Goal: Find specific page/section: Find specific page/section

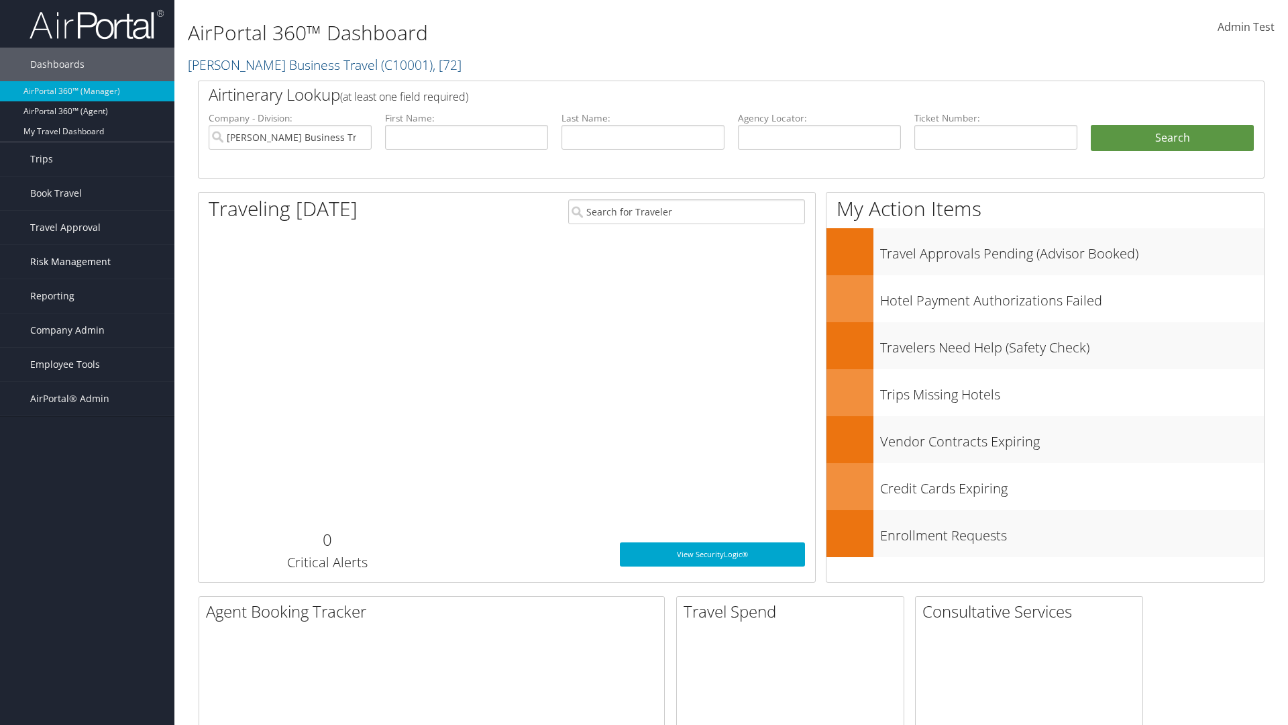
click at [87, 262] on span "Risk Management" at bounding box center [70, 262] width 81 height 34
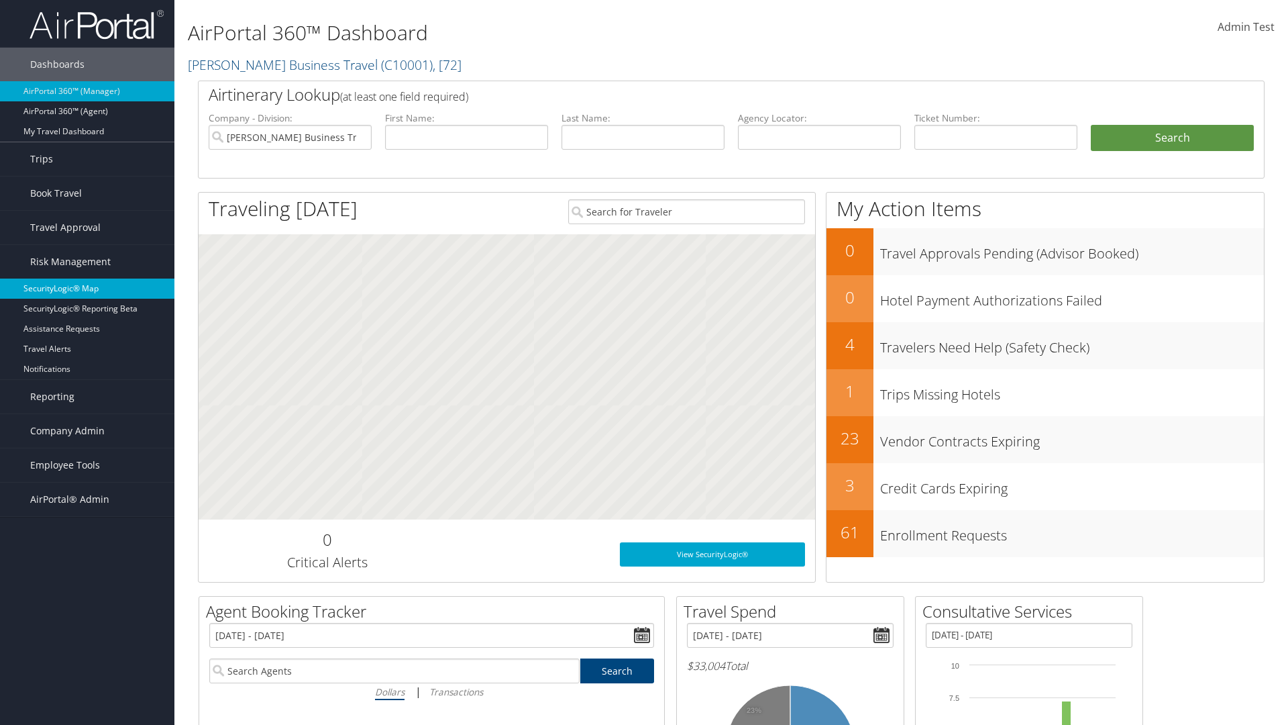
click at [87, 288] on link "SecurityLogic® Map" at bounding box center [87, 288] width 174 height 20
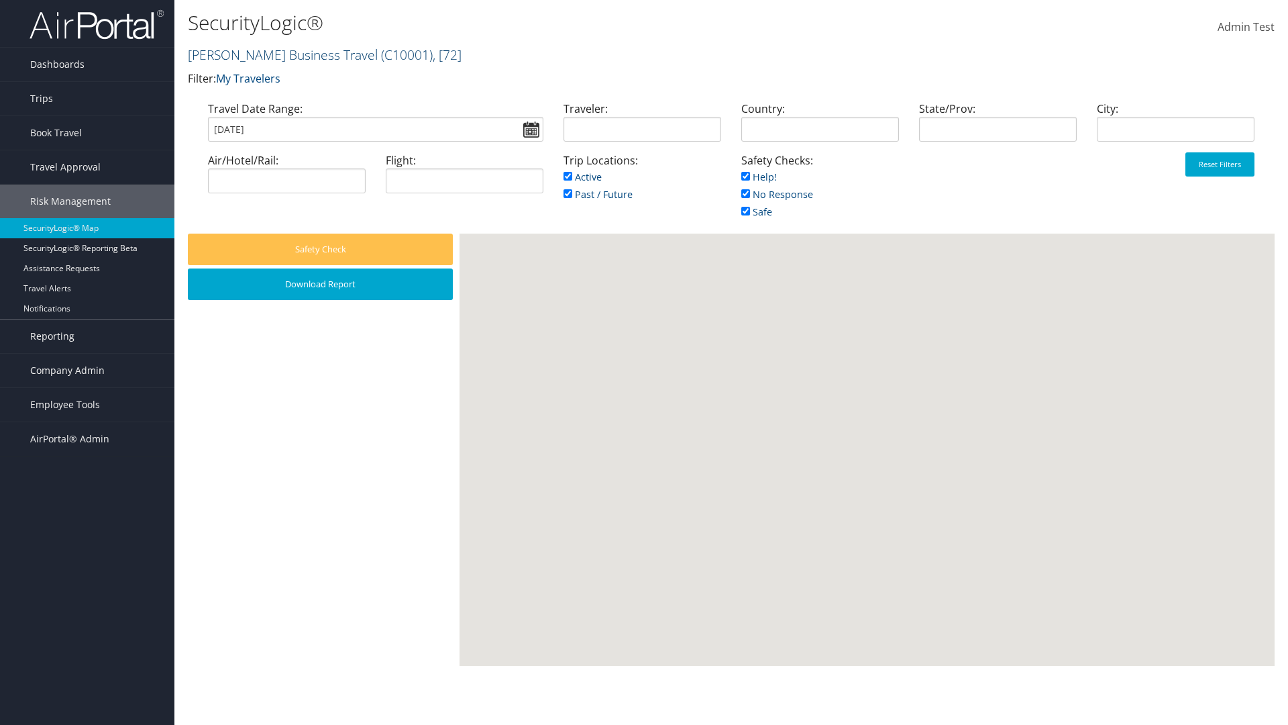
click at [276, 54] on link "[PERSON_NAME] Business Travel ( C10001 ) , [ 72 ]" at bounding box center [325, 55] width 274 height 18
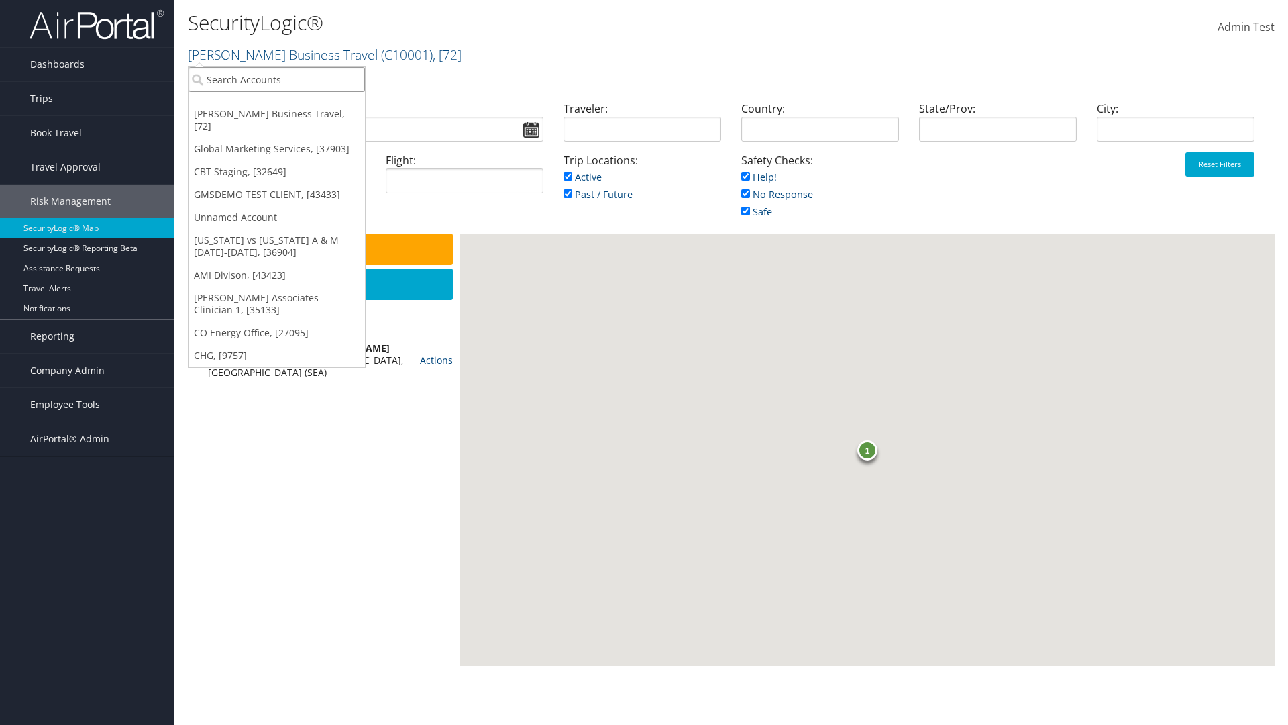
click at [276, 79] on input "search" at bounding box center [277, 79] width 176 height 25
type input "[PERSON_NAME] Business Travel"
click at [295, 116] on div "Account" at bounding box center [295, 116] width 229 height 12
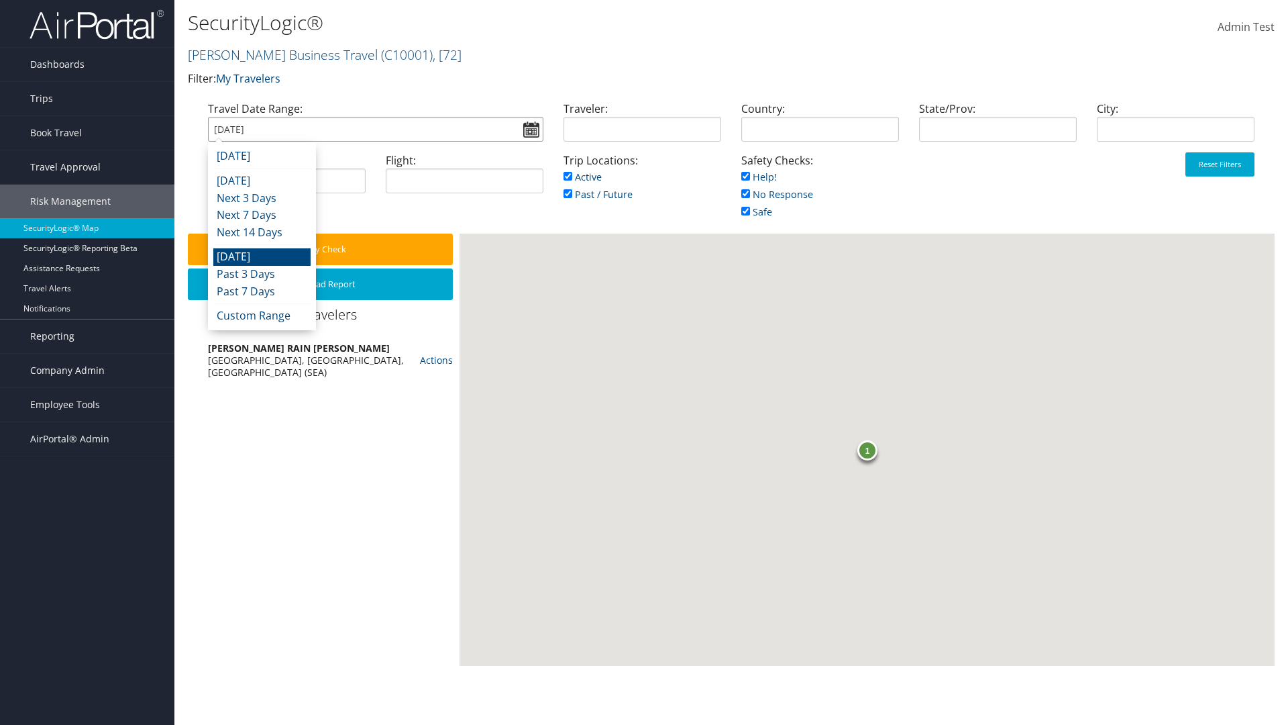
click at [375, 129] on input "[DATE]" at bounding box center [375, 129] width 335 height 25
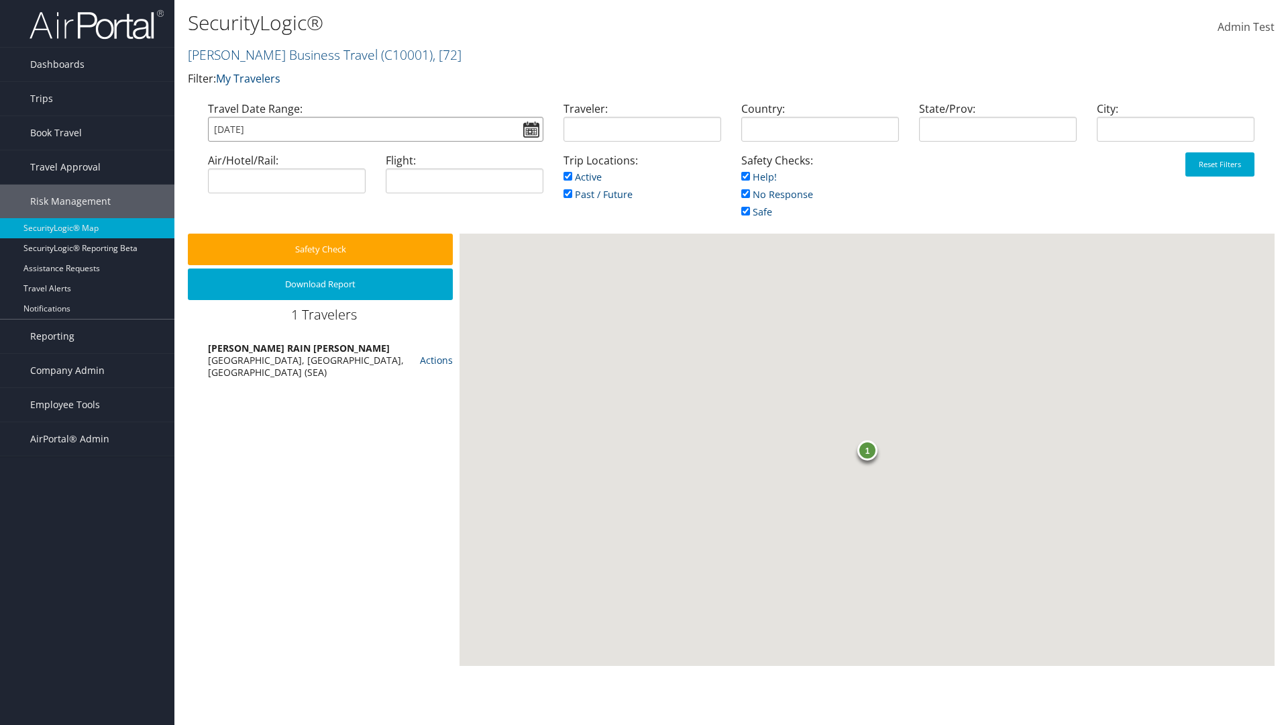
click at [375, 129] on input "[DATE]" at bounding box center [375, 129] width 335 height 25
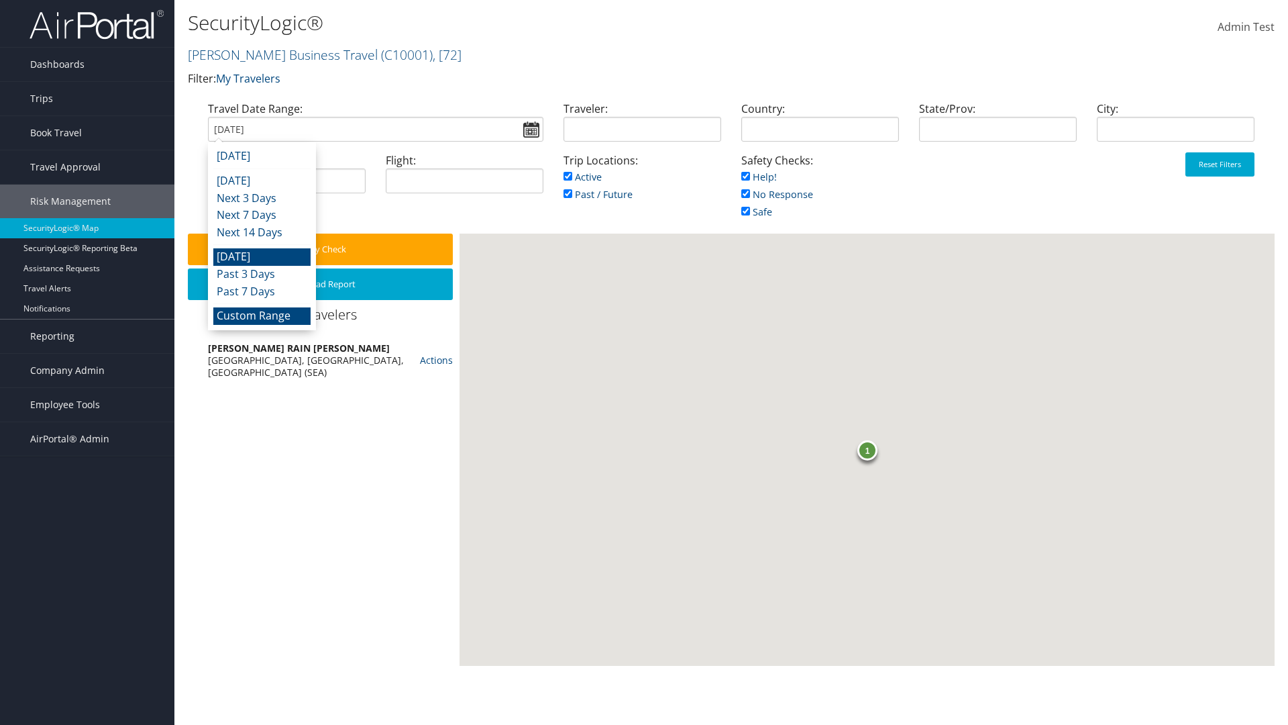
click at [262, 315] on li "Custom Range" at bounding box center [261, 315] width 97 height 17
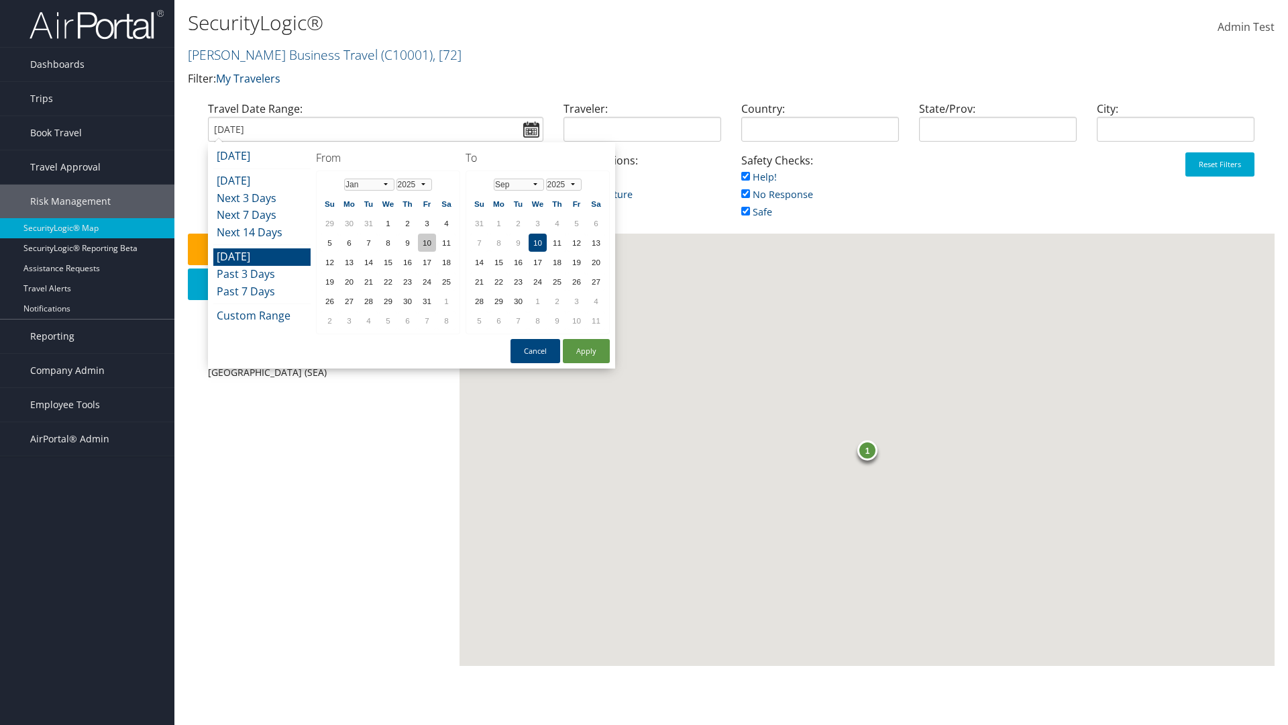
click at [427, 242] on td "10" at bounding box center [427, 242] width 18 height 18
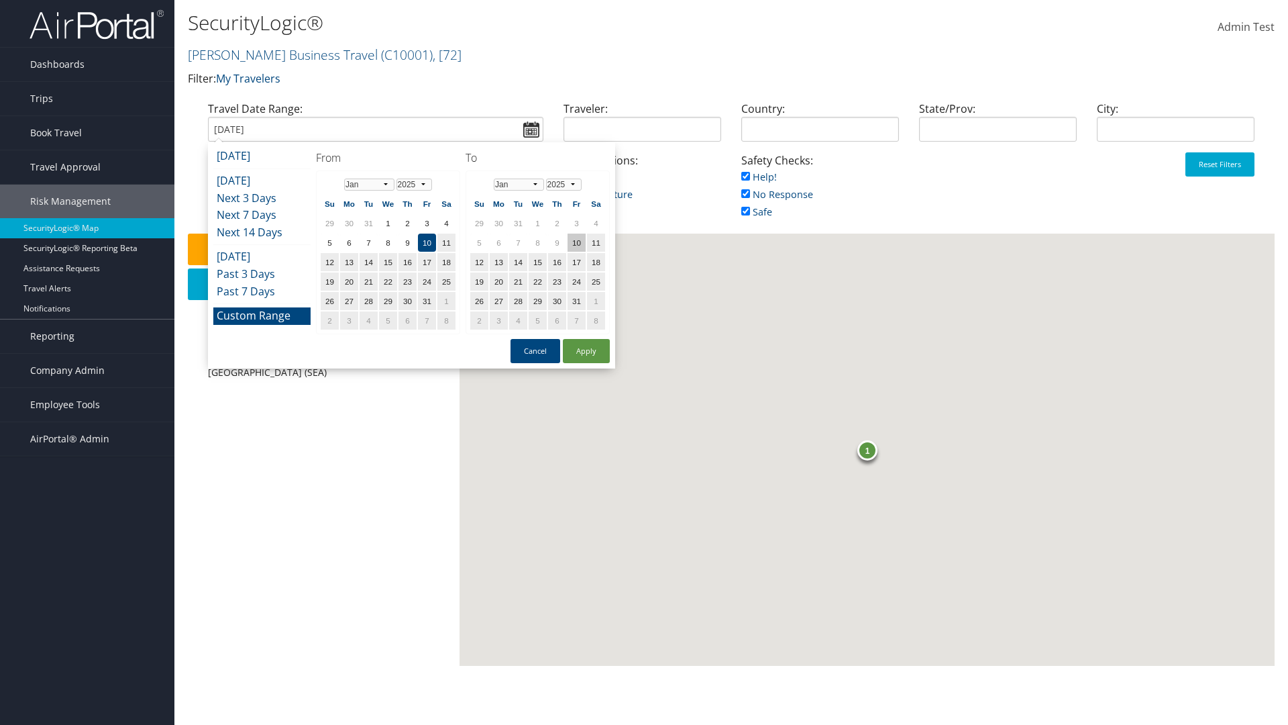
click at [576, 242] on td "10" at bounding box center [577, 242] width 18 height 18
click at [586, 351] on button "Apply" at bounding box center [586, 351] width 47 height 24
type input "01/10/2025"
